Goal: Task Accomplishment & Management: Manage account settings

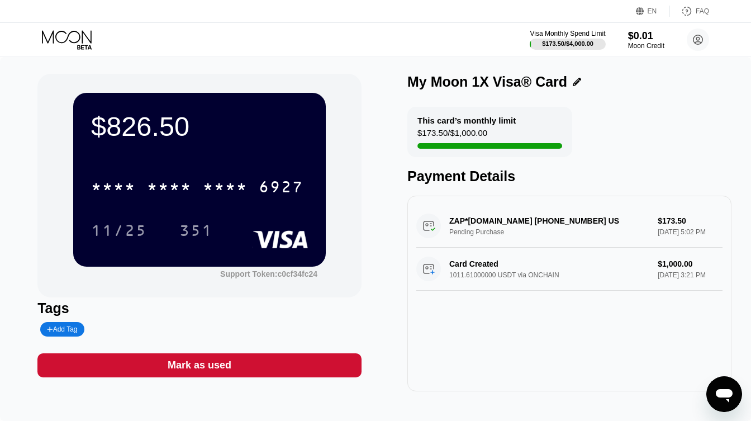
click at [538, 225] on div "ZAP*ZAPPOS.COM 800-927-7671 US Pending Purchase $173.50 Sep 23, 2025 5:02 PM" at bounding box center [569, 225] width 306 height 43
click at [69, 37] on icon at bounding box center [68, 40] width 52 height 20
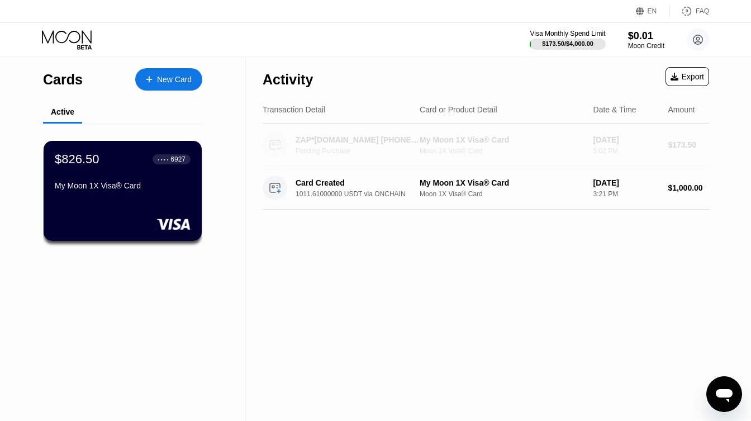
click at [373, 141] on div "ZAP*[DOMAIN_NAME] [PHONE_NUMBER] US" at bounding box center [357, 139] width 124 height 9
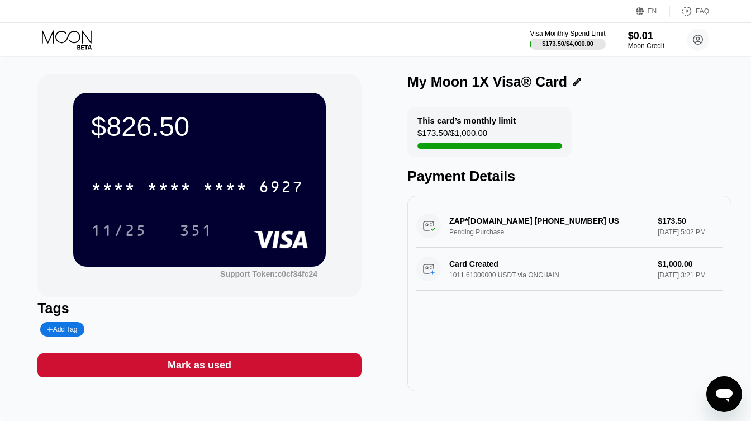
click at [469, 219] on div "ZAP*ZAPPOS.COM 800-927-7671 US Pending Purchase $173.50 Sep 23, 2025 5:02 PM" at bounding box center [569, 225] width 306 height 43
click at [464, 236] on div "ZAP*ZAPPOS.COM 800-927-7671 US Pending Purchase $173.50 Sep 23, 2025 5:02 PM" at bounding box center [569, 225] width 306 height 43
click at [668, 231] on div "ZAP*ZAPPOS.COM 800-927-7671 US Pending Purchase $173.50 Sep 23, 2025 5:02 PM" at bounding box center [569, 225] width 306 height 43
click at [668, 217] on div "ZAP*ZAPPOS.COM 800-927-7671 US Pending Purchase $173.50 Sep 23, 2025 5:02 PM" at bounding box center [569, 225] width 306 height 43
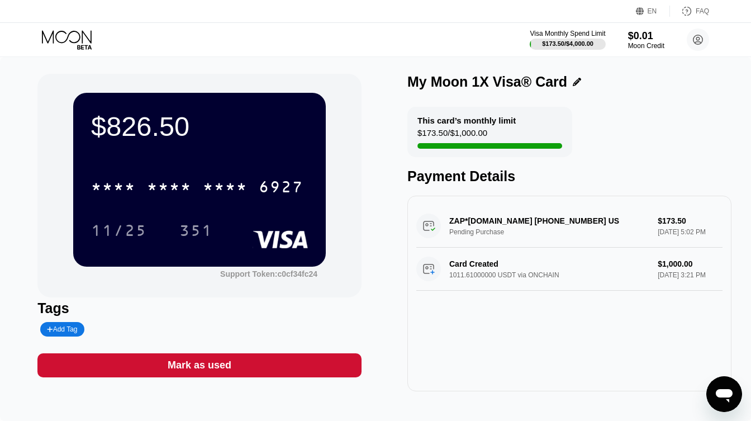
click at [431, 228] on div "ZAP*ZAPPOS.COM 800-927-7671 US Pending Purchase $173.50 Sep 23, 2025 5:02 PM" at bounding box center [569, 225] width 306 height 43
click at [490, 218] on div "ZAP*ZAPPOS.COM 800-927-7671 US Pending Purchase $173.50 Sep 23, 2025 5:02 PM" at bounding box center [569, 225] width 306 height 43
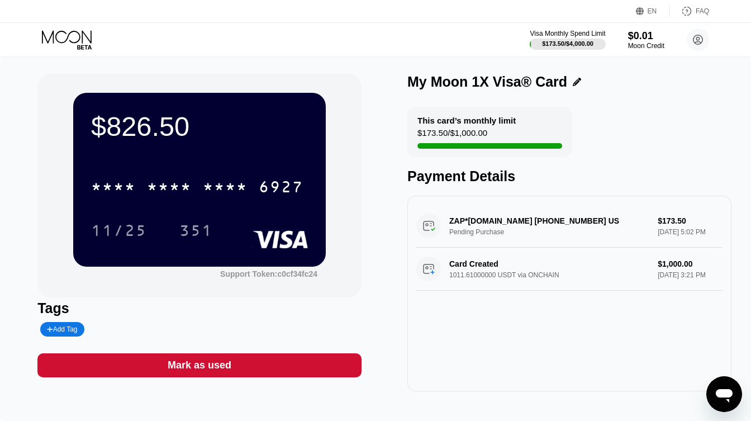
click at [490, 218] on div "ZAP*ZAPPOS.COM 800-927-7671 US Pending Purchase $173.50 Sep 23, 2025 5:02 PM" at bounding box center [569, 225] width 306 height 43
click at [458, 230] on div "ZAP*ZAPPOS.COM 800-927-7671 US Pending Purchase $173.50 Sep 23, 2025 5:02 PM" at bounding box center [569, 225] width 306 height 43
click at [457, 218] on div "ZAP*ZAPPOS.COM 800-927-7671 US Pending Purchase $173.50 Sep 23, 2025 5:02 PM" at bounding box center [569, 225] width 306 height 43
click at [456, 221] on div "ZAP*ZAPPOS.COM 800-927-7671 US Pending Purchase $173.50 Sep 23, 2025 5:02 PM" at bounding box center [569, 225] width 306 height 43
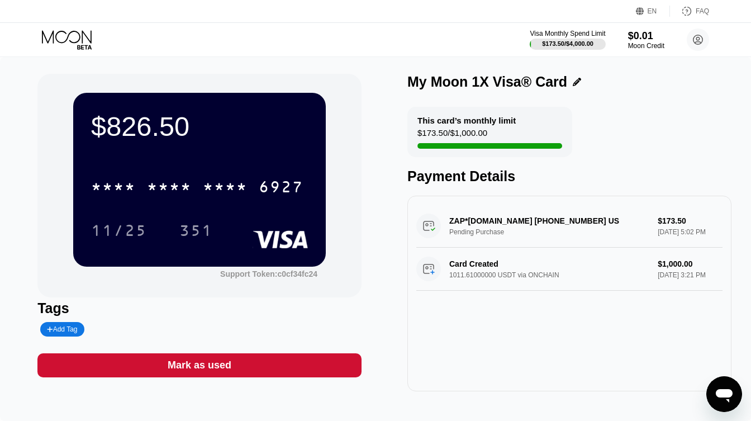
click at [675, 217] on div "ZAP*ZAPPOS.COM 800-927-7671 US Pending Purchase $173.50 Sep 23, 2025 5:02 PM" at bounding box center [569, 225] width 306 height 43
click at [674, 221] on div "ZAP*ZAPPOS.COM 800-927-7671 US Pending Purchase $173.50 Sep 23, 2025 5:02 PM" at bounding box center [569, 225] width 306 height 43
click at [673, 233] on div "ZAP*ZAPPOS.COM 800-927-7671 US Pending Purchase $173.50 Sep 23, 2025 5:02 PM" at bounding box center [569, 225] width 306 height 43
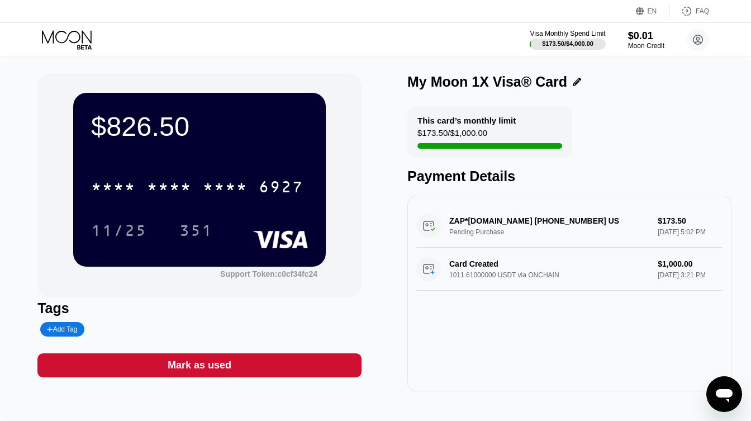
click at [707, 230] on div "ZAP*ZAPPOS.COM 800-927-7671 US Pending Purchase $173.50 Sep 23, 2025 5:02 PM" at bounding box center [569, 225] width 306 height 43
click at [72, 34] on icon at bounding box center [68, 40] width 52 height 20
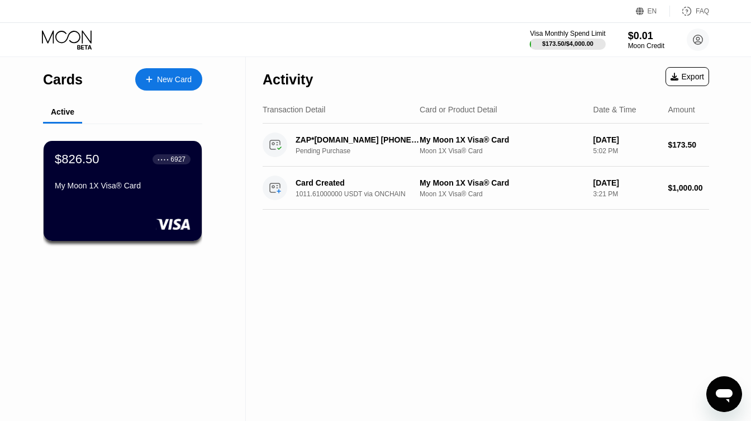
click at [679, 86] on div "Export" at bounding box center [687, 76] width 44 height 19
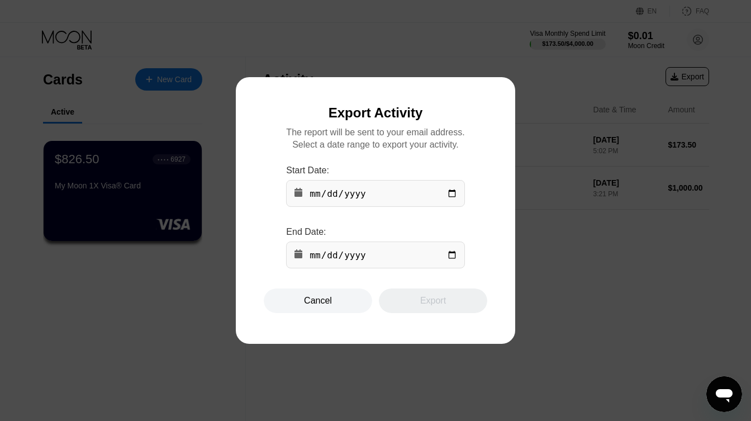
click at [371, 251] on input "date" at bounding box center [375, 254] width 178 height 27
click at [360, 192] on input "date" at bounding box center [375, 193] width 178 height 27
click at [379, 291] on div "Cancel Export" at bounding box center [375, 300] width 223 height 25
click at [329, 194] on input "date" at bounding box center [375, 193] width 178 height 27
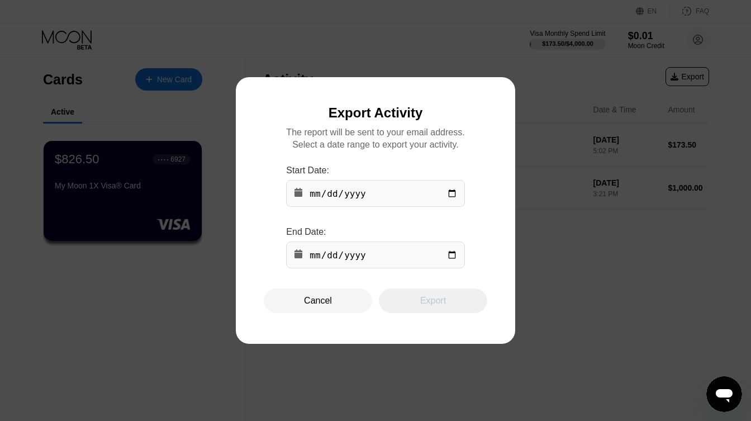
type input "2025-09-23"
click at [397, 257] on input "date" at bounding box center [375, 254] width 178 height 27
type input "2025-09-23"
click at [451, 291] on div "Export" at bounding box center [433, 300] width 108 height 25
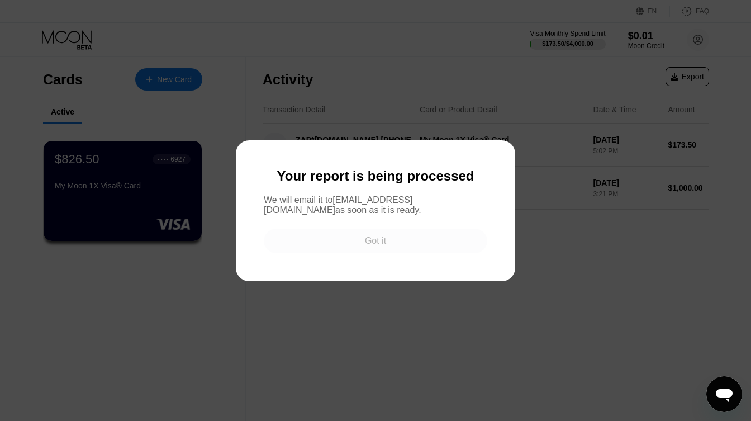
click at [384, 239] on div "Got it" at bounding box center [375, 240] width 21 height 11
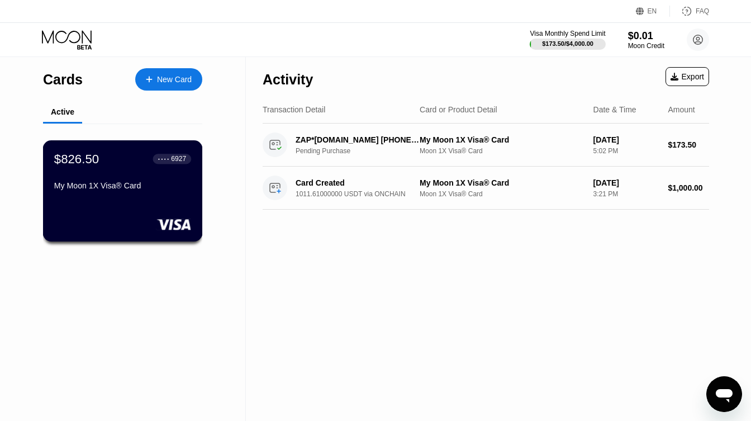
click at [152, 174] on div "$826.50 ● ● ● ● 6927 My Moon 1X Visa® Card" at bounding box center [122, 172] width 137 height 43
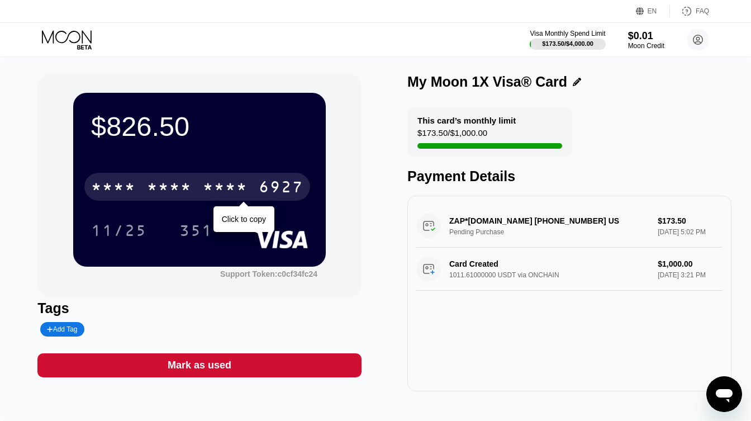
click at [212, 189] on div "* * * *" at bounding box center [225, 188] width 45 height 18
